Goal: Task Accomplishment & Management: Use online tool/utility

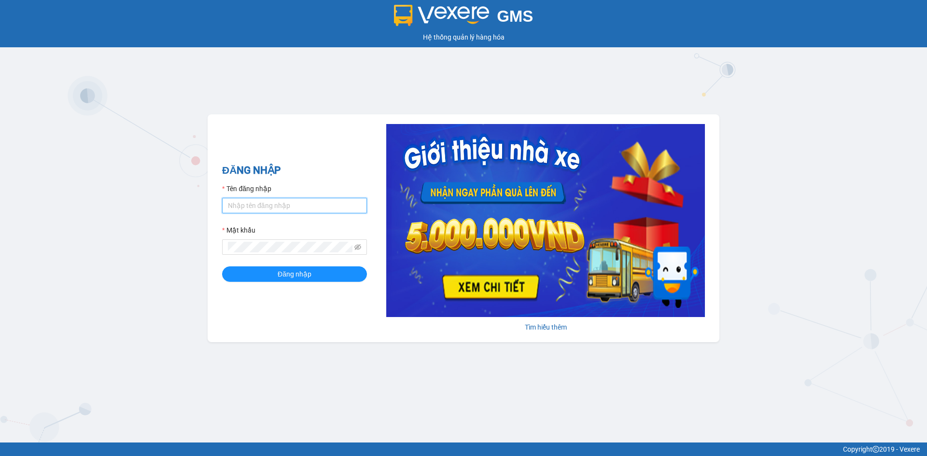
click at [340, 198] on input "Tên đăng nhập" at bounding box center [294, 205] width 145 height 15
type input "tan.namhailimo"
click at [222, 266] on button "Đăng nhập" at bounding box center [294, 273] width 145 height 15
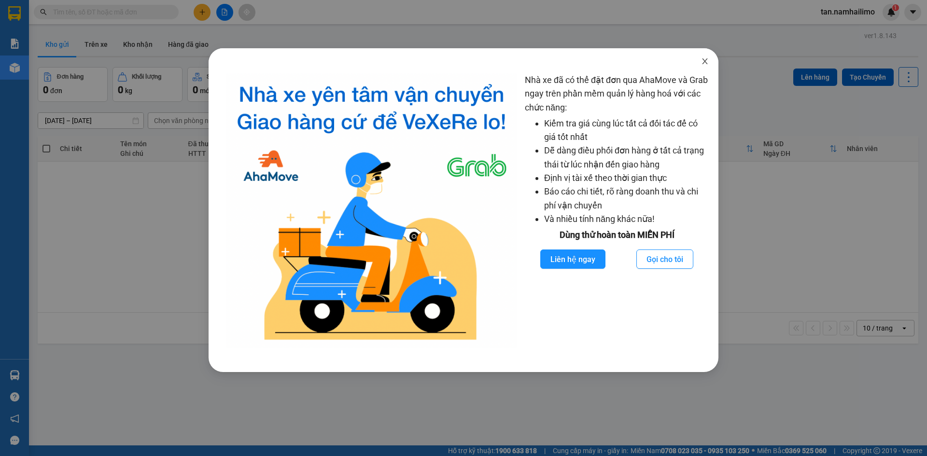
click at [702, 61] on icon "close" at bounding box center [705, 61] width 8 height 8
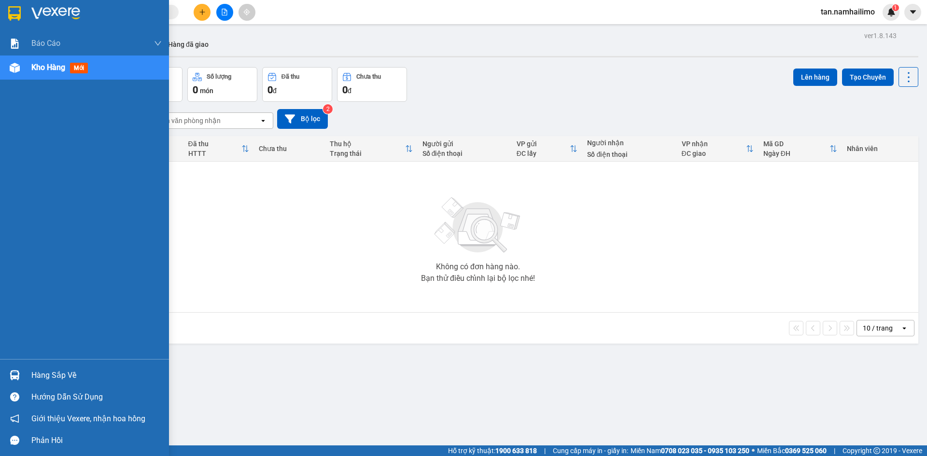
click at [16, 374] on img at bounding box center [15, 375] width 10 height 10
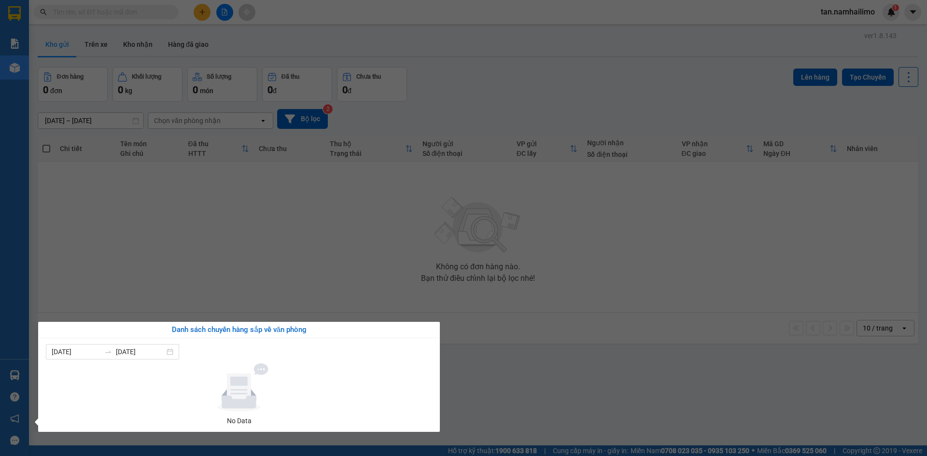
click at [302, 239] on section "Kết quả tìm kiếm ( 0 ) Bộ lọc No Data tan.namhailimo 1 Báo cáo Báo cáo dòng tiề…" at bounding box center [463, 228] width 927 height 456
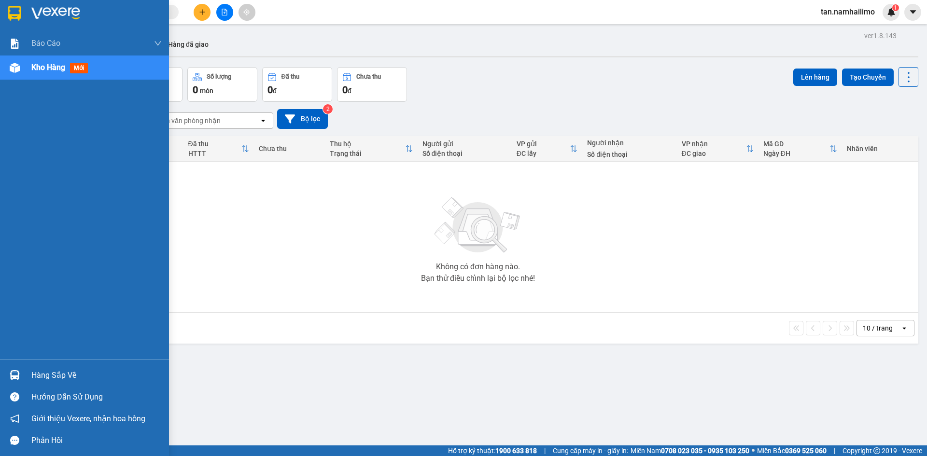
click at [19, 373] on img at bounding box center [15, 375] width 10 height 10
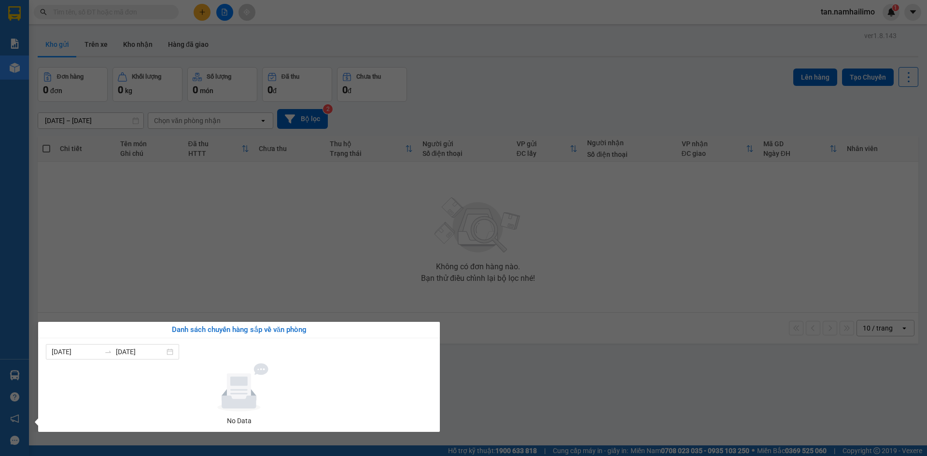
click at [255, 254] on section "Kết quả tìm kiếm ( 0 ) Bộ lọc No Data tan.namhailimo 1 Báo cáo Báo cáo dòng tiề…" at bounding box center [463, 228] width 927 height 456
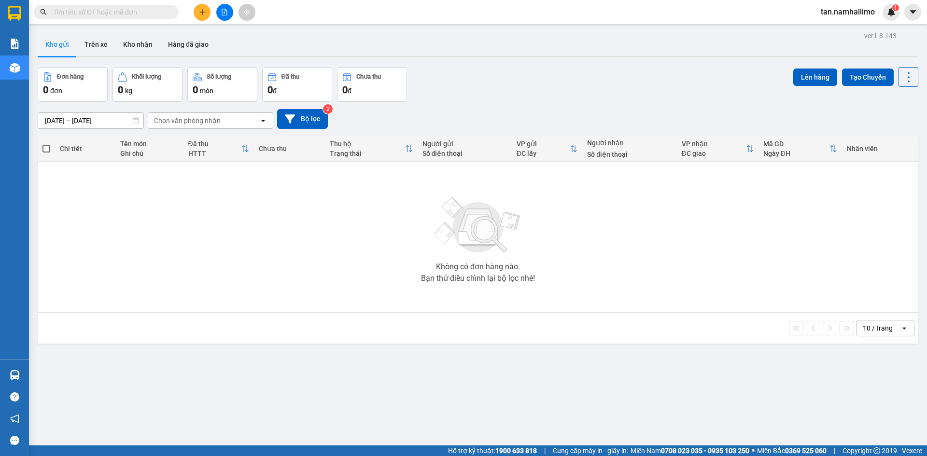
click at [228, 12] on button at bounding box center [224, 12] width 17 height 17
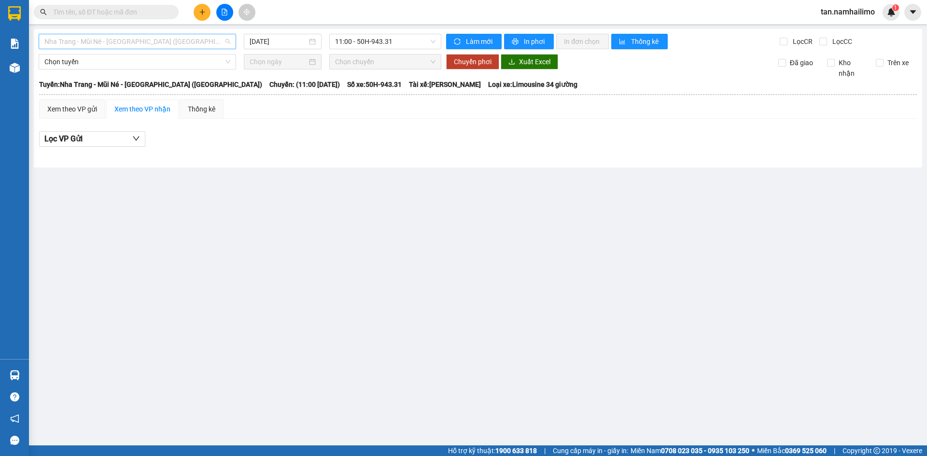
click at [143, 36] on span "Nha Trang - Mũi Né - [GEOGRAPHIC_DATA] ([GEOGRAPHIC_DATA])" at bounding box center [137, 41] width 186 height 14
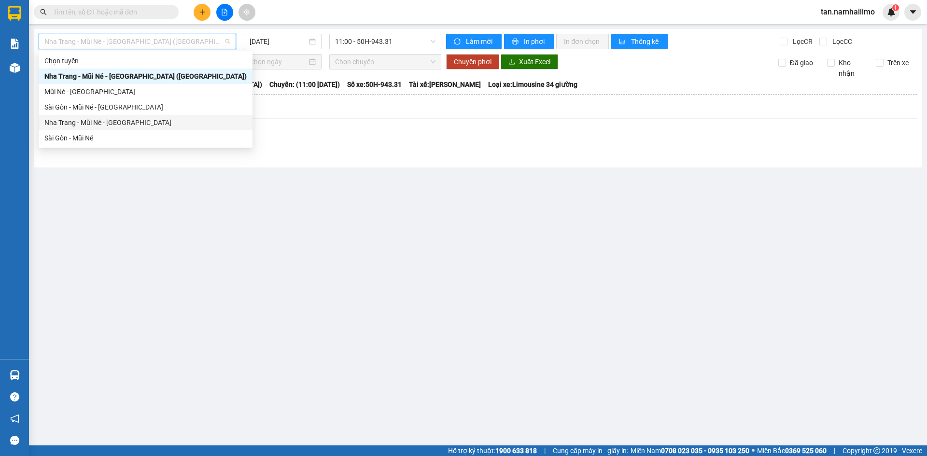
click at [92, 120] on div "Nha Trang - Mũi Né - [GEOGRAPHIC_DATA]" at bounding box center [145, 122] width 202 height 11
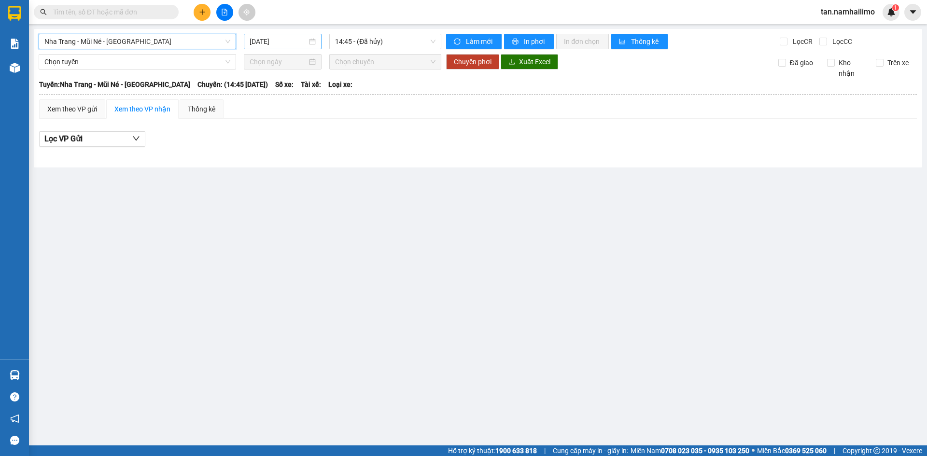
click at [264, 37] on input "[DATE]" at bounding box center [278, 41] width 57 height 11
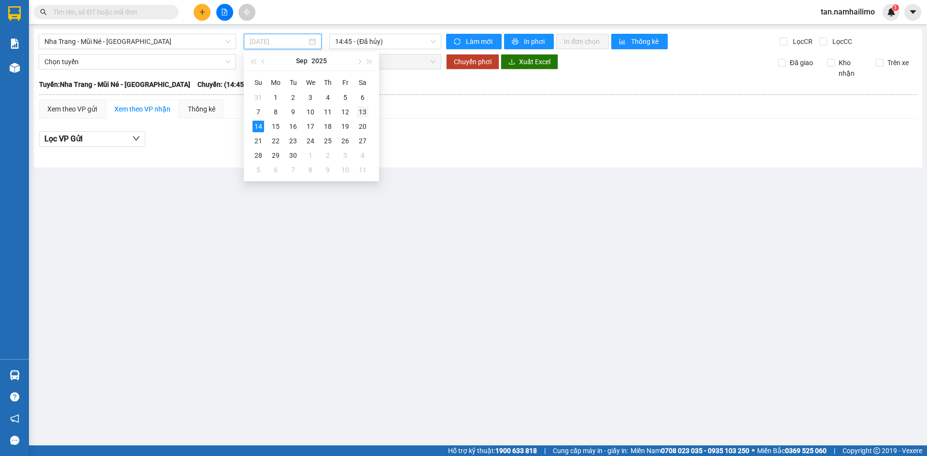
drag, startPoint x: 361, startPoint y: 108, endPoint x: 379, endPoint y: 70, distance: 42.3
click at [361, 108] on div "13" at bounding box center [363, 112] width 12 height 12
type input "[DATE]"
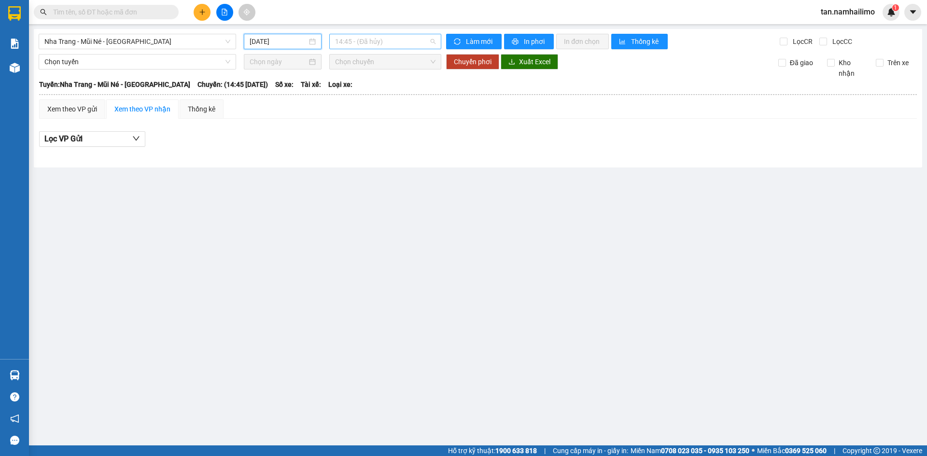
click at [402, 38] on span "14:45 - (Đã hủy)" at bounding box center [385, 41] width 100 height 14
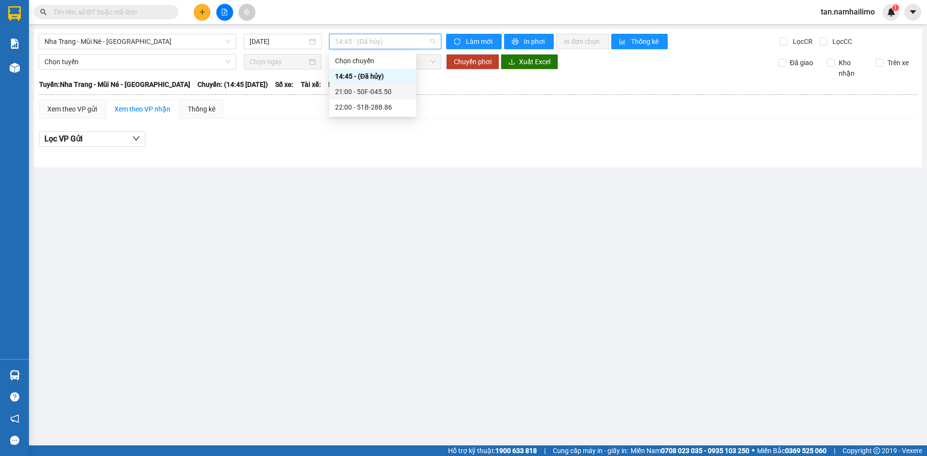
click at [378, 92] on div "21:00 - 50F-045.50" at bounding box center [372, 91] width 75 height 11
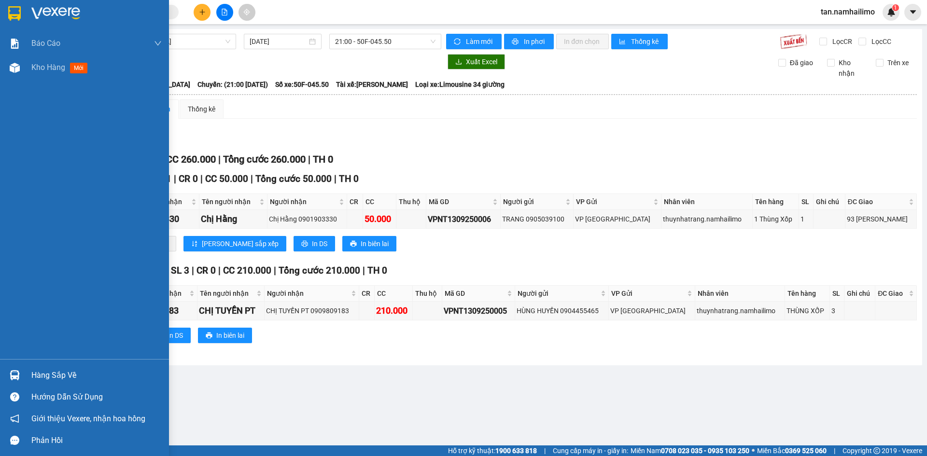
click at [17, 7] on img at bounding box center [14, 13] width 13 height 14
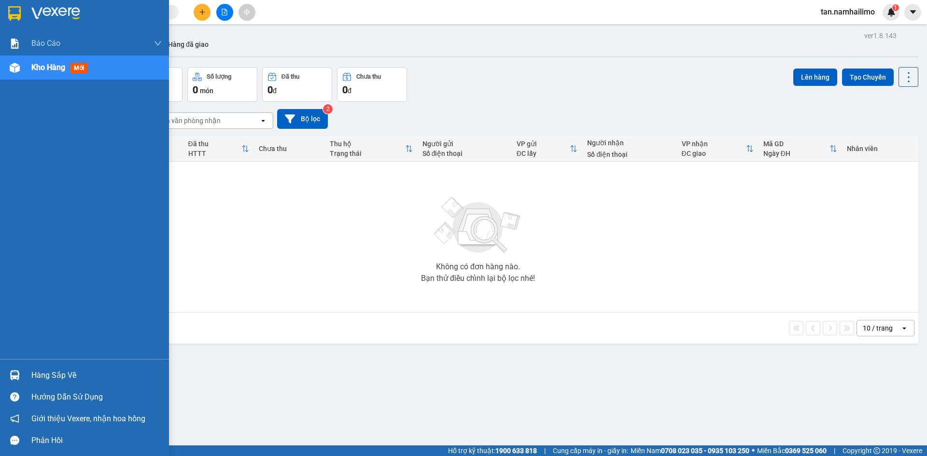
click at [29, 375] on div "Hàng sắp về" at bounding box center [84, 375] width 169 height 22
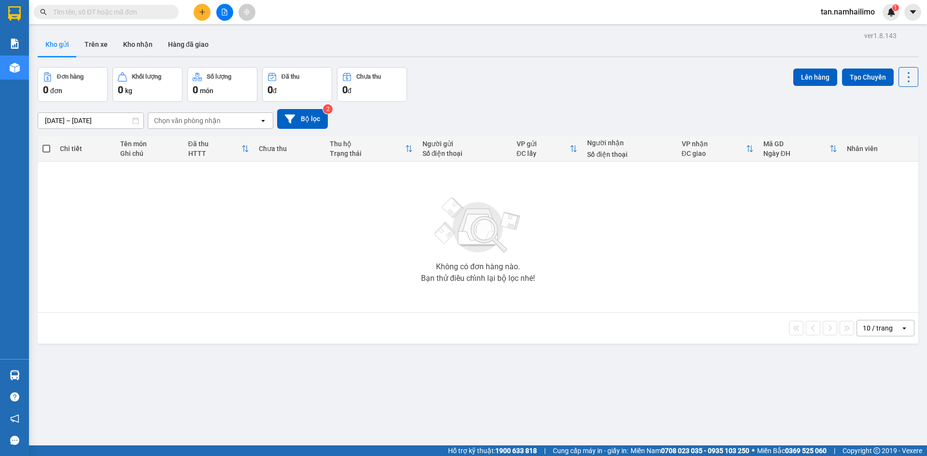
click at [233, 192] on section "Kết quả tìm kiếm ( 0 ) Bộ lọc No Data tan.namhailimo 1 Báo cáo Báo cáo dòng tiề…" at bounding box center [463, 228] width 927 height 456
click at [126, 44] on button "Kho nhận" at bounding box center [137, 44] width 45 height 23
